Goal: Find specific page/section

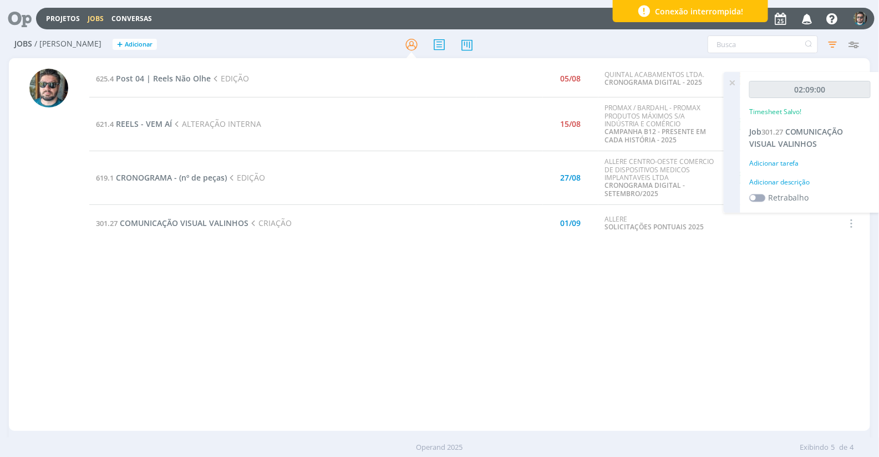
click at [303, 290] on div "625.4 Post 04 | Reels Não Olhe EDIÇÃO 05/08 QUINTAL ACABAMENTOS LTDA. CRONOGRAM…" at bounding box center [479, 244] width 780 height 369
click at [733, 84] on icon at bounding box center [732, 83] width 20 height 22
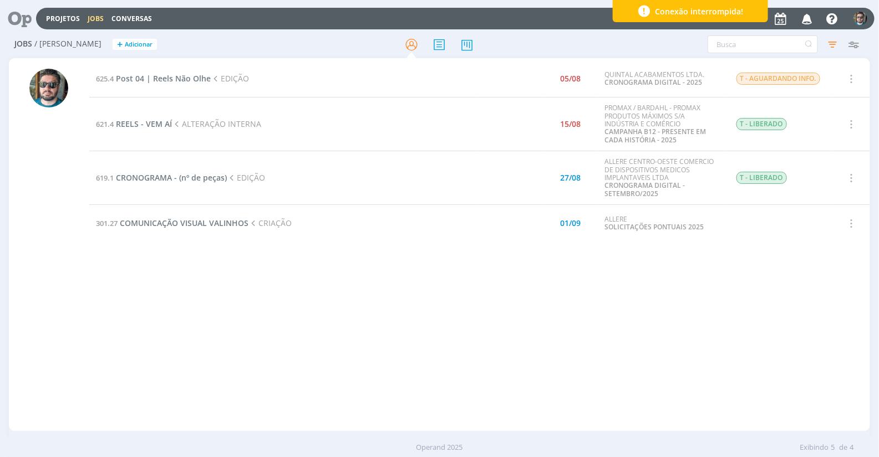
click at [228, 249] on div "625.4 Post 04 | Reels Não Olhe EDIÇÃO 05/08 QUINTAL ACABAMENTOS LTDA. CRONOGRAM…" at bounding box center [479, 244] width 780 height 369
click at [856, 433] on div at bounding box center [855, 435] width 10 height 10
click at [140, 174] on span "CRONOGRAMA - (nº de peças)" at bounding box center [171, 177] width 111 height 11
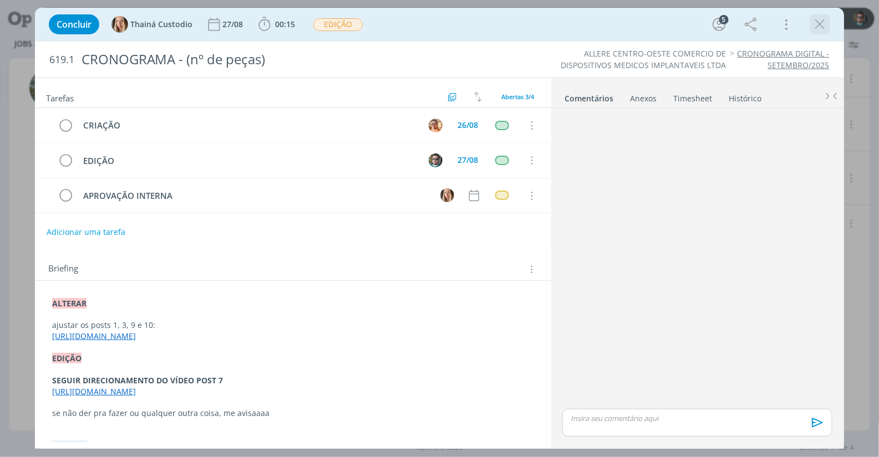
click at [812, 22] on icon "dialog" at bounding box center [819, 24] width 17 height 17
